Goal: Register for event/course

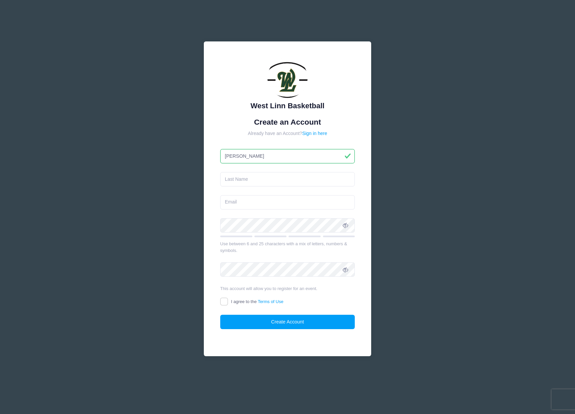
type input "[PERSON_NAME]"
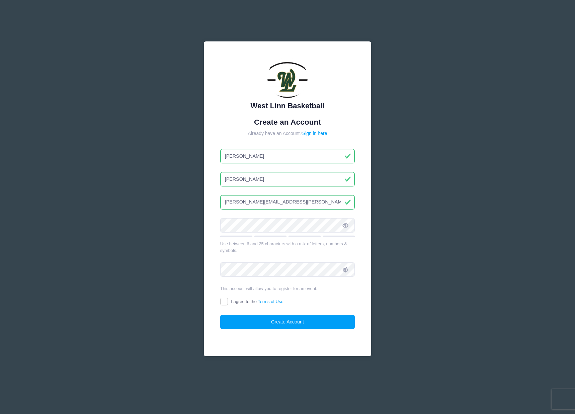
type input "[PERSON_NAME][EMAIL_ADDRESS][PERSON_NAME][DOMAIN_NAME]"
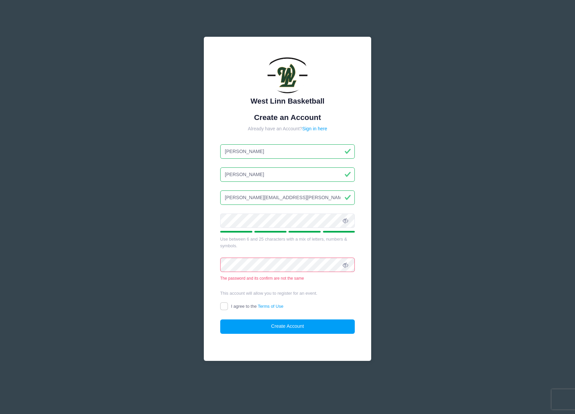
click at [401, 215] on div "West Linn Basketball Create an Account Already have an Account? Sign in here Ri…" at bounding box center [287, 207] width 575 height 414
click at [169, 216] on div "West Linn Basketball Create an Account Already have an Account? Sign in here Ri…" at bounding box center [287, 207] width 575 height 414
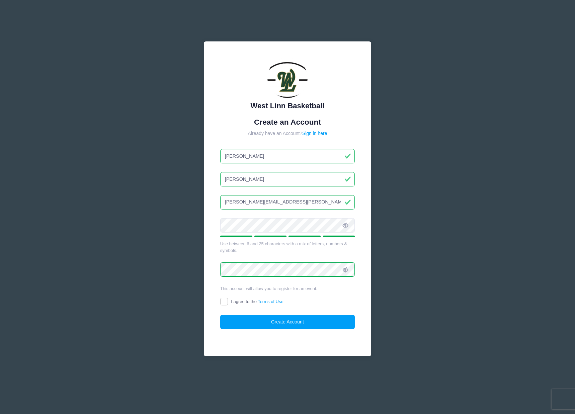
click at [229, 304] on label "I agree to the Terms of Use" at bounding box center [251, 302] width 63 height 7
click at [228, 304] on input "I agree to the Terms of Use" at bounding box center [224, 302] width 8 height 8
checkbox input "true"
click at [241, 322] on button "Create Account" at bounding box center [287, 322] width 135 height 14
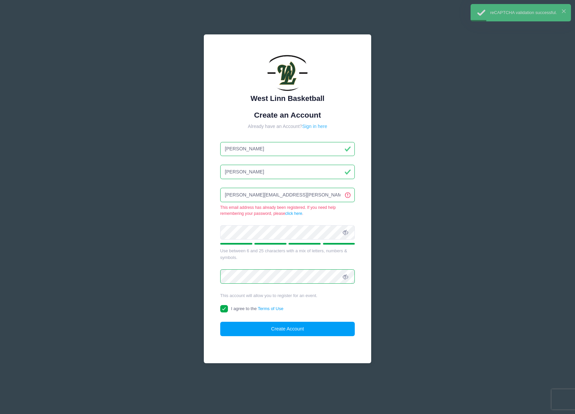
click at [306, 129] on link "Sign in here" at bounding box center [314, 126] width 25 height 5
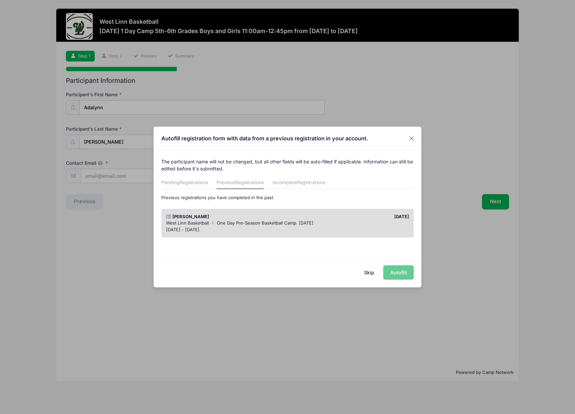
click at [315, 226] on div "West Linn Basketball One Day Pre-Season Basketball Camp. [DATE]" at bounding box center [287, 223] width 243 height 7
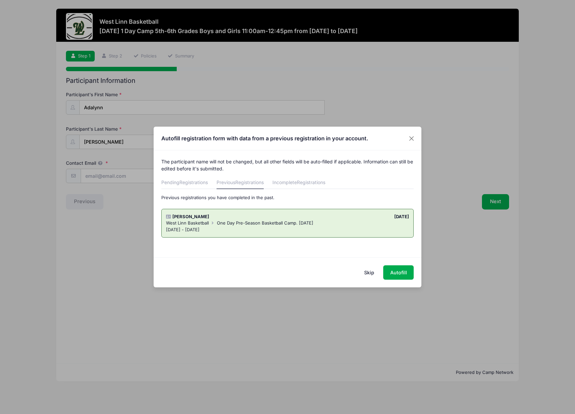
click at [397, 281] on div "Skip Autofill" at bounding box center [288, 273] width 268 height 30
click at [397, 276] on button "Autofill" at bounding box center [398, 273] width 30 height 14
type input "[PERSON_NAME][EMAIL_ADDRESS][PERSON_NAME][DOMAIN_NAME]"
type input "[DATE]"
type input "West Linn"
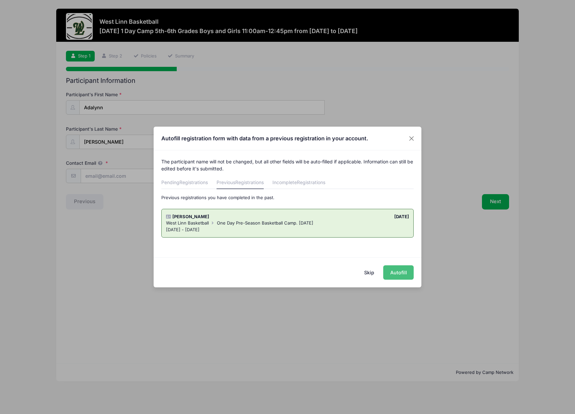
select select "OR"
type input "97068"
type input "[PERSON_NAME]"
type input "5035306686"
type input "[PERSON_NAME][EMAIL_ADDRESS][PERSON_NAME][DOMAIN_NAME]"
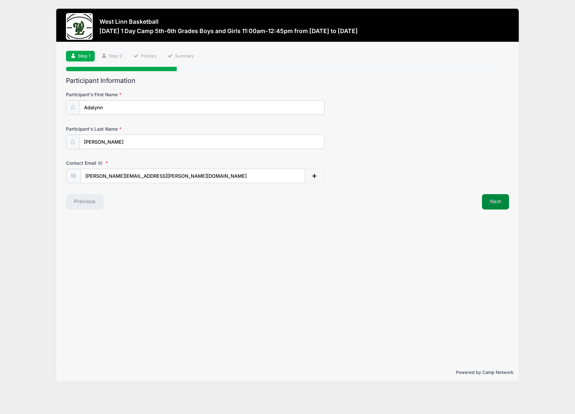
click at [490, 203] on button "Next" at bounding box center [495, 201] width 27 height 15
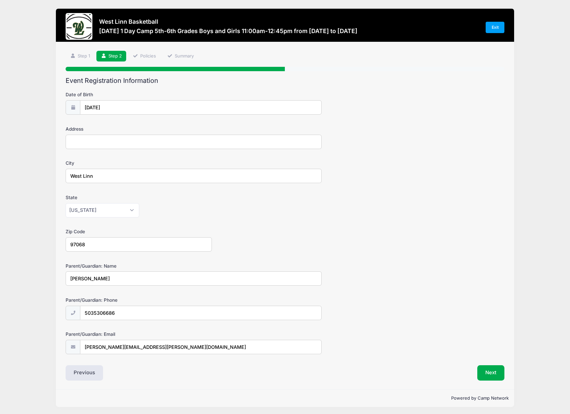
click at [147, 141] on input "Address" at bounding box center [194, 142] width 256 height 14
type input "1950 [PERSON_NAME] Ct"
click at [494, 375] on button "Next" at bounding box center [490, 373] width 27 height 15
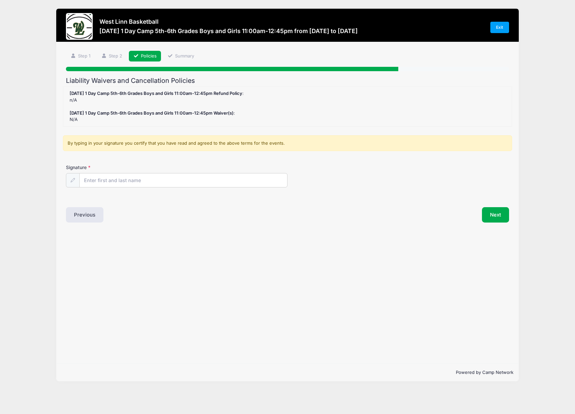
click at [180, 171] on div "Signature" at bounding box center [287, 175] width 442 height 23
click at [180, 176] on input "Signature" at bounding box center [183, 181] width 207 height 14
type input "[PERSON_NAME]"
click at [414, 229] on div "Step 3 /7 Step 1 Step 2 Policies Summary Participant Information Participant's …" at bounding box center [287, 203] width 462 height 322
click at [491, 213] on button "Next" at bounding box center [495, 214] width 27 height 15
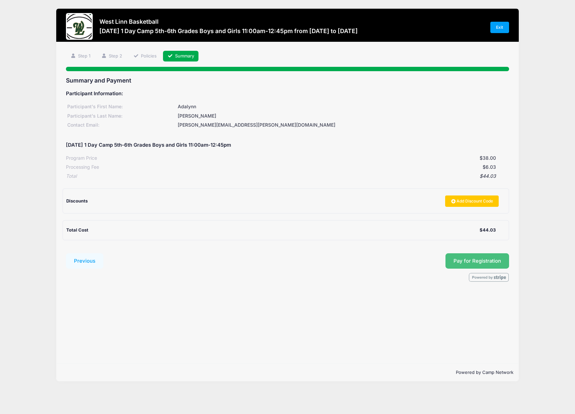
click at [463, 262] on span "Pay for Registration" at bounding box center [476, 261] width 47 height 6
